Goal: Navigation & Orientation: Find specific page/section

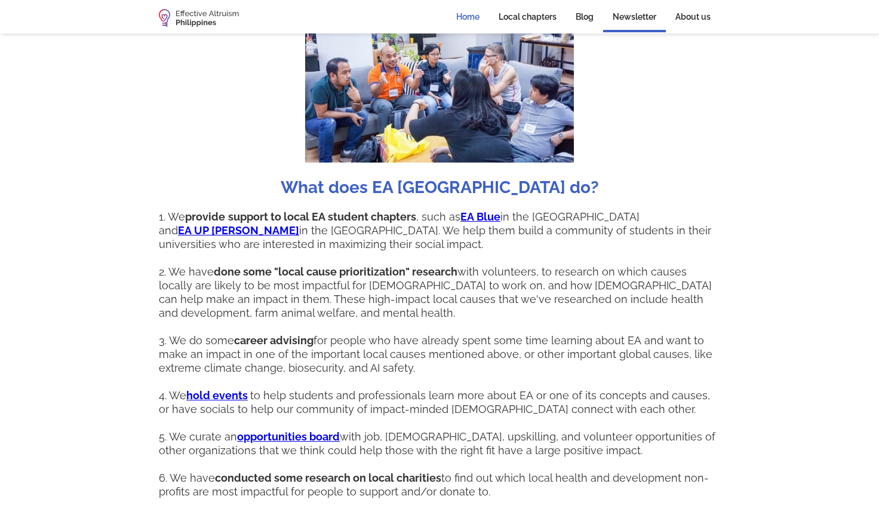
scroll to position [917, 0]
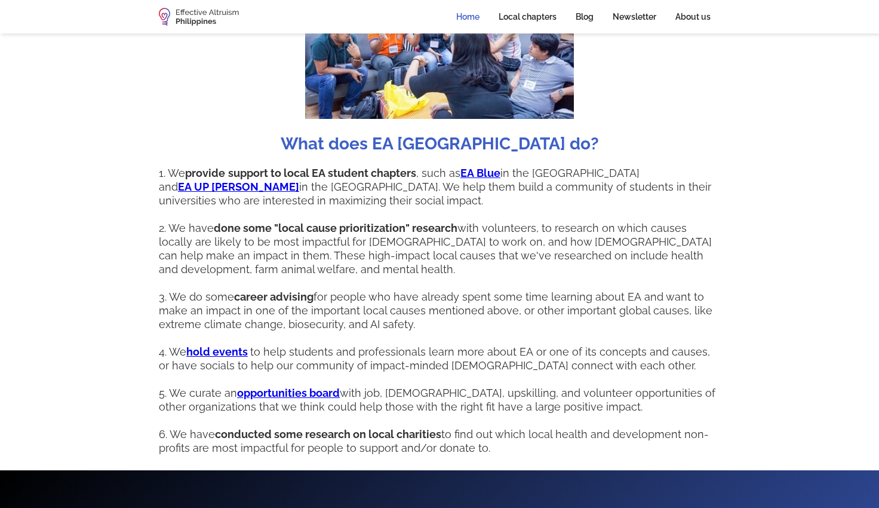
click at [314, 386] on strong "opportunities board" at bounding box center [288, 392] width 103 height 13
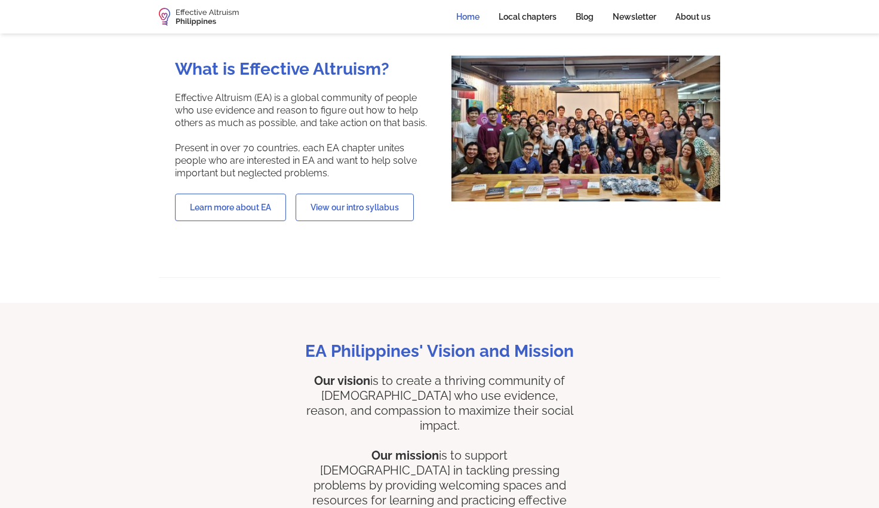
scroll to position [0, 0]
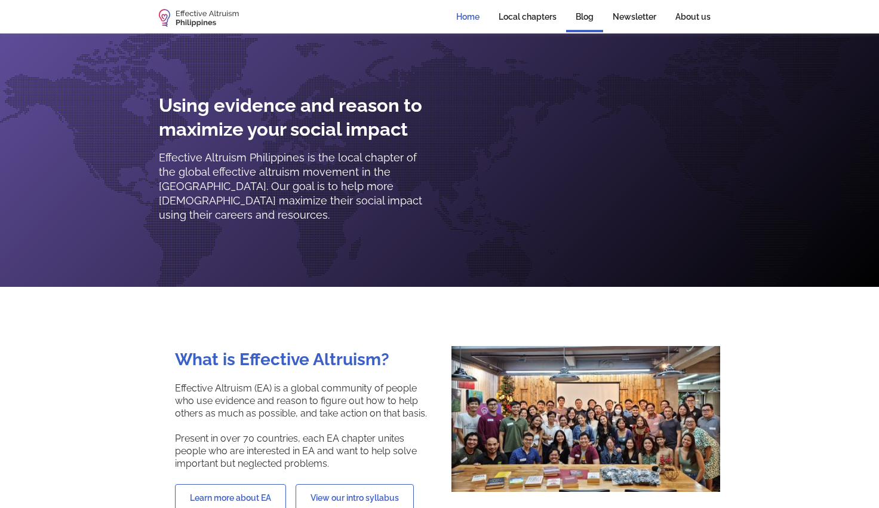
click at [585, 17] on link "Blog" at bounding box center [584, 18] width 37 height 29
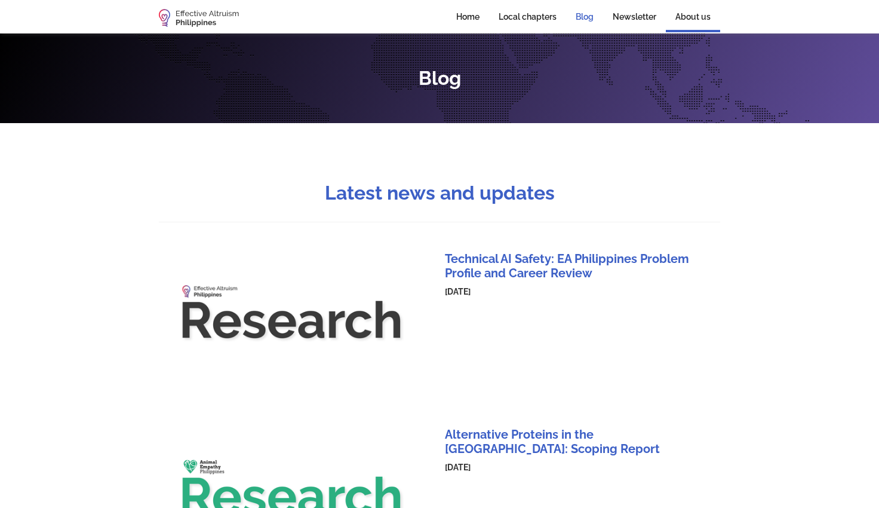
click at [690, 16] on link "About us" at bounding box center [693, 18] width 54 height 29
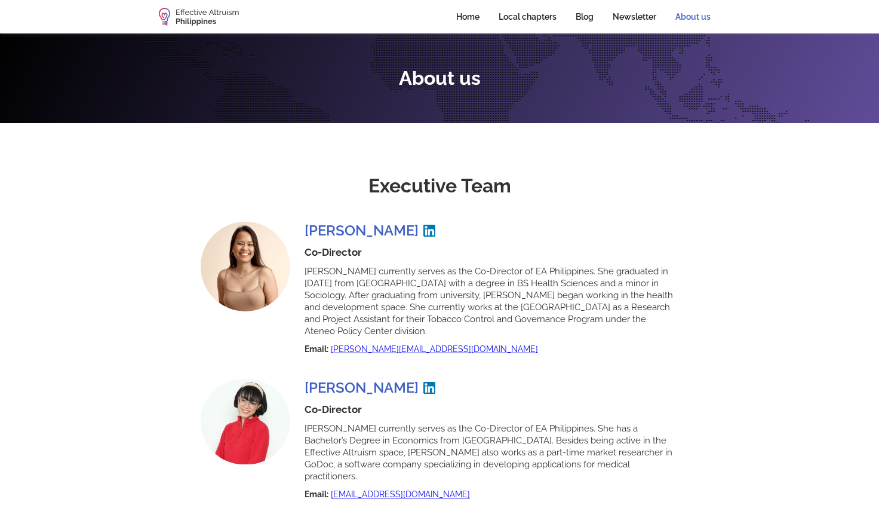
scroll to position [568, 0]
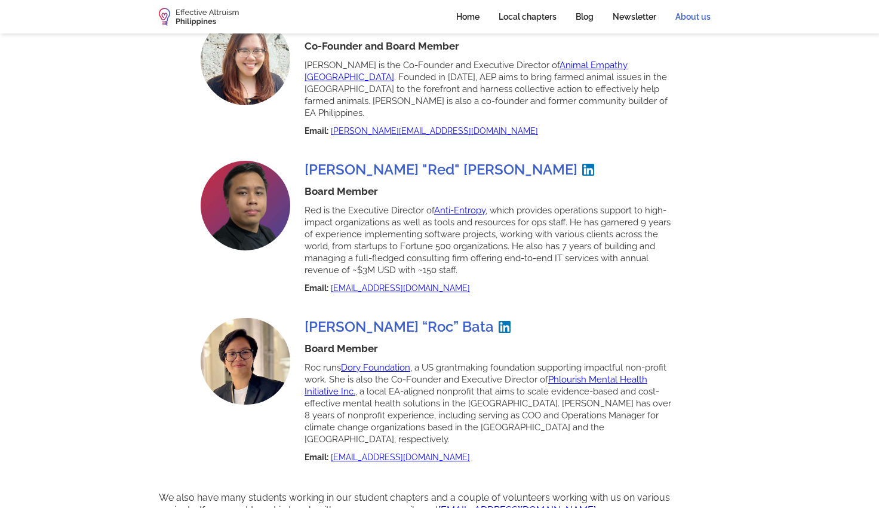
click at [677, 504] on link "our Facebook page" at bounding box center [425, 516] width 532 height 24
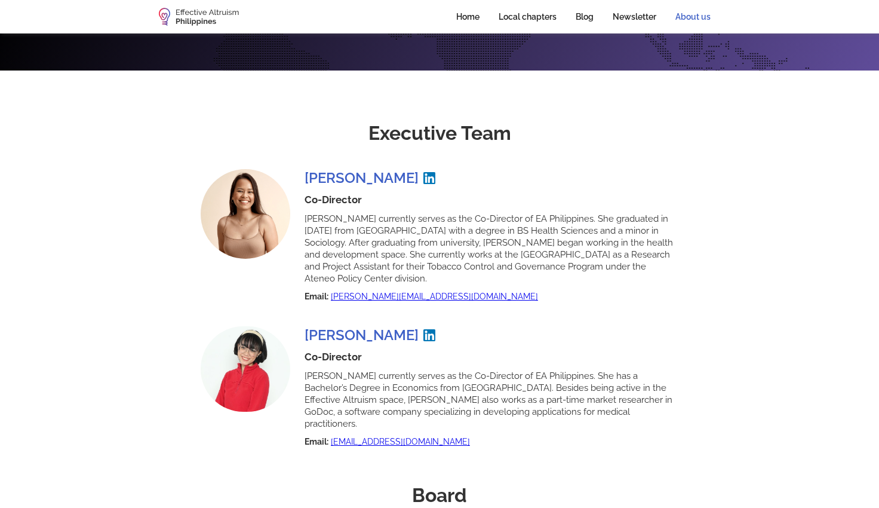
scroll to position [0, 0]
